Goal: Transaction & Acquisition: Obtain resource

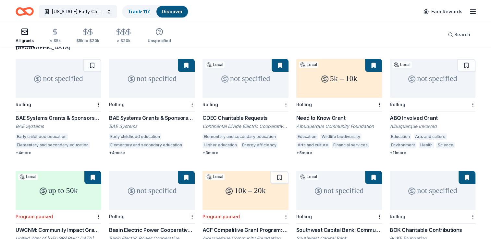
scroll to position [88, 0]
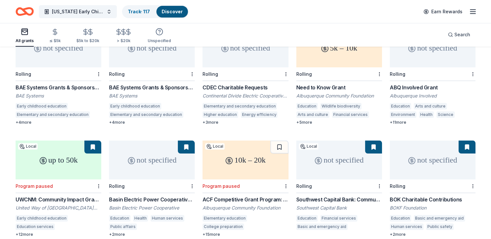
drag, startPoint x: 486, startPoint y: 164, endPoint x: 483, endPoint y: 178, distance: 14.8
click at [483, 178] on div "484 results in Albuquerque, NM not specified Rolling BAE Systems Grants & Spons…" at bounding box center [245, 237] width 491 height 554
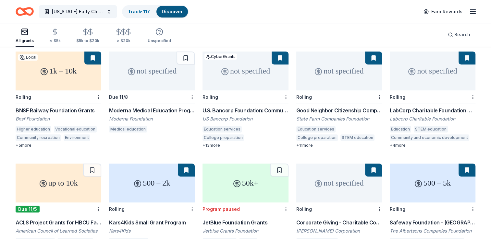
scroll to position [285, 0]
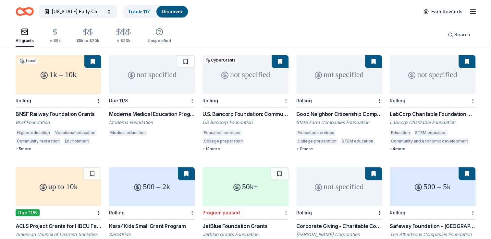
click at [172, 74] on div "not specified" at bounding box center [152, 74] width 86 height 39
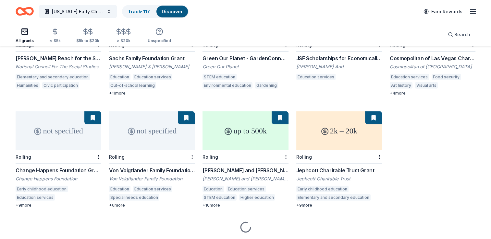
scroll to position [1247, 0]
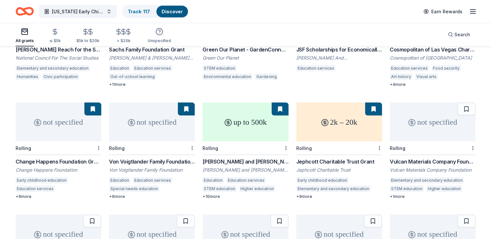
click at [431, 158] on div "Vulcan Materials Company Foundation Grant" at bounding box center [432, 162] width 86 height 8
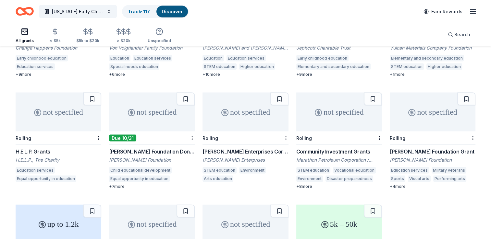
scroll to position [1373, 0]
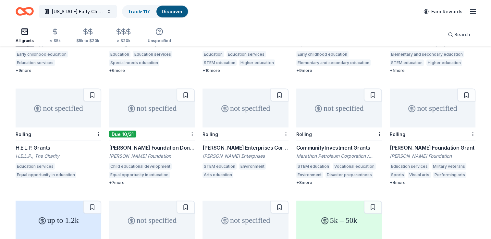
click at [46, 116] on div "not specified" at bounding box center [59, 108] width 86 height 39
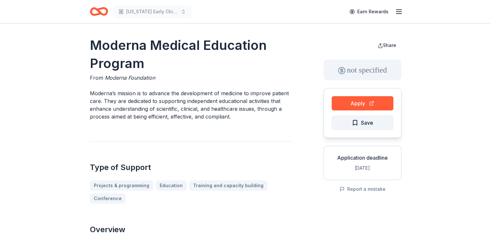
click at [371, 123] on span "Save" at bounding box center [367, 123] width 12 height 8
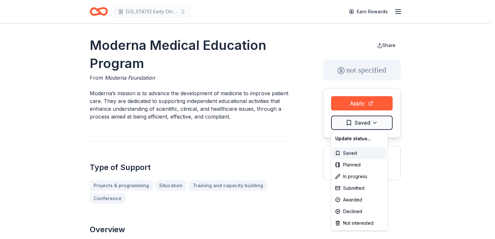
click at [371, 123] on html "[US_STATE] Early Childhood Education Earn Rewards Moderna Medical Education Pro…" at bounding box center [247, 119] width 495 height 239
click at [357, 221] on div "Not interested" at bounding box center [360, 224] width 54 height 12
click at [293, 137] on html "[US_STATE] Early Childhood Education Earn Rewards Moderna Medical Education Pro…" at bounding box center [247, 119] width 495 height 239
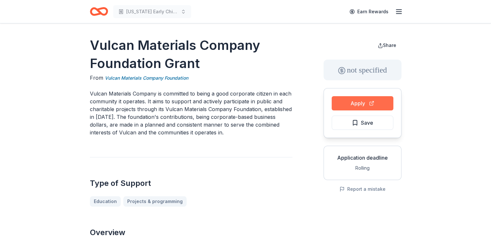
click at [359, 106] on button "Apply" at bounding box center [362, 103] width 62 height 14
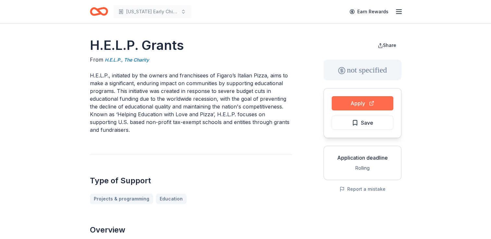
click at [349, 106] on button "Apply" at bounding box center [362, 103] width 62 height 14
click at [352, 127] on span "Save" at bounding box center [361, 123] width 21 height 8
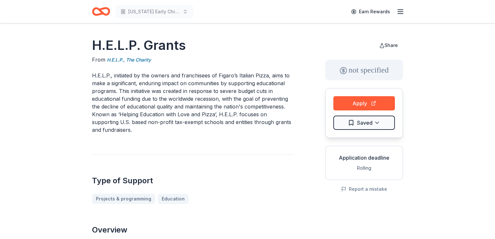
click at [352, 127] on html "New Mexico Early Childhood Education Earn Rewards H.E.L.P. Grants From H.E.L.P.…" at bounding box center [247, 119] width 495 height 239
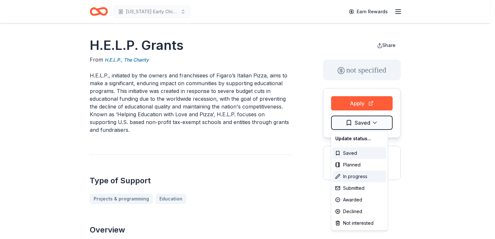
click at [348, 174] on div "In progress" at bounding box center [360, 177] width 54 height 12
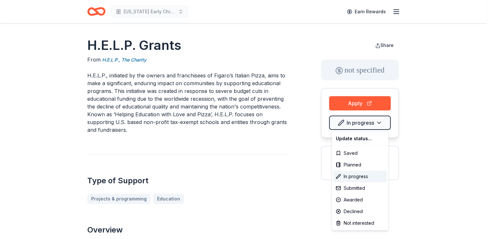
click at [305, 151] on html "New Mexico Early Childhood Education Earn Rewards H.E.L.P. Grants From H.E.L.P.…" at bounding box center [245, 119] width 491 height 239
